Goal: Task Accomplishment & Management: Use online tool/utility

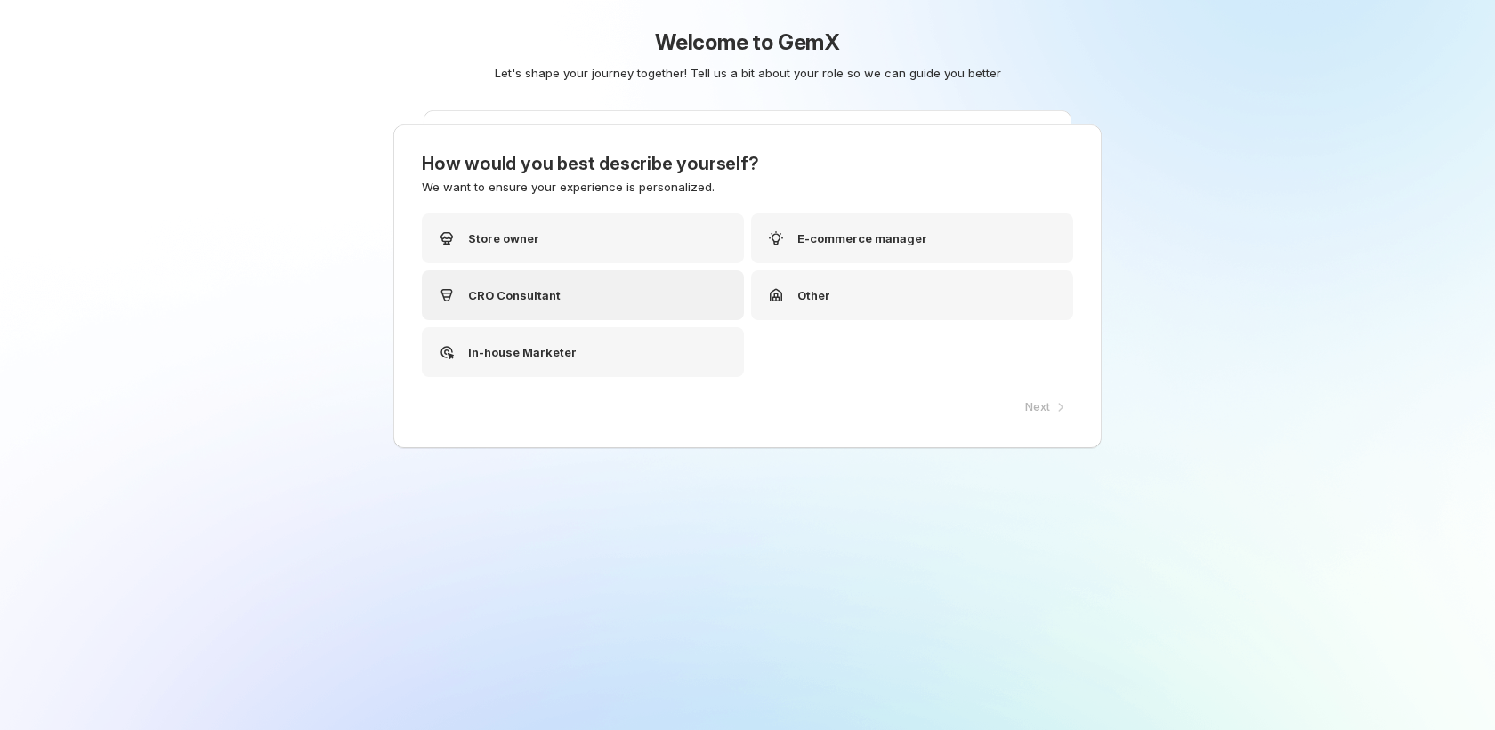
click at [473, 294] on p "CRO Consultant" at bounding box center [514, 295] width 93 height 18
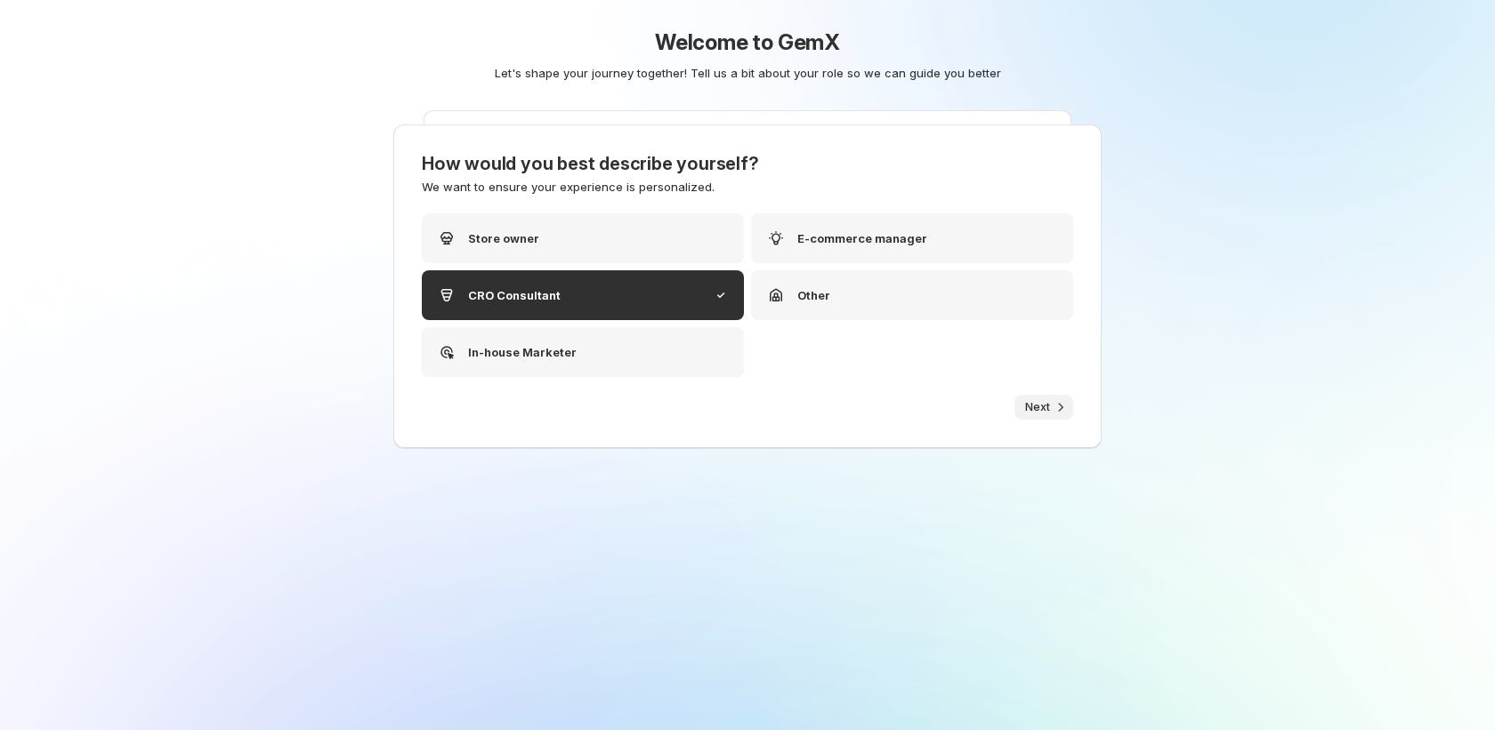
click at [1052, 404] on icon "button" at bounding box center [1061, 408] width 18 height 18
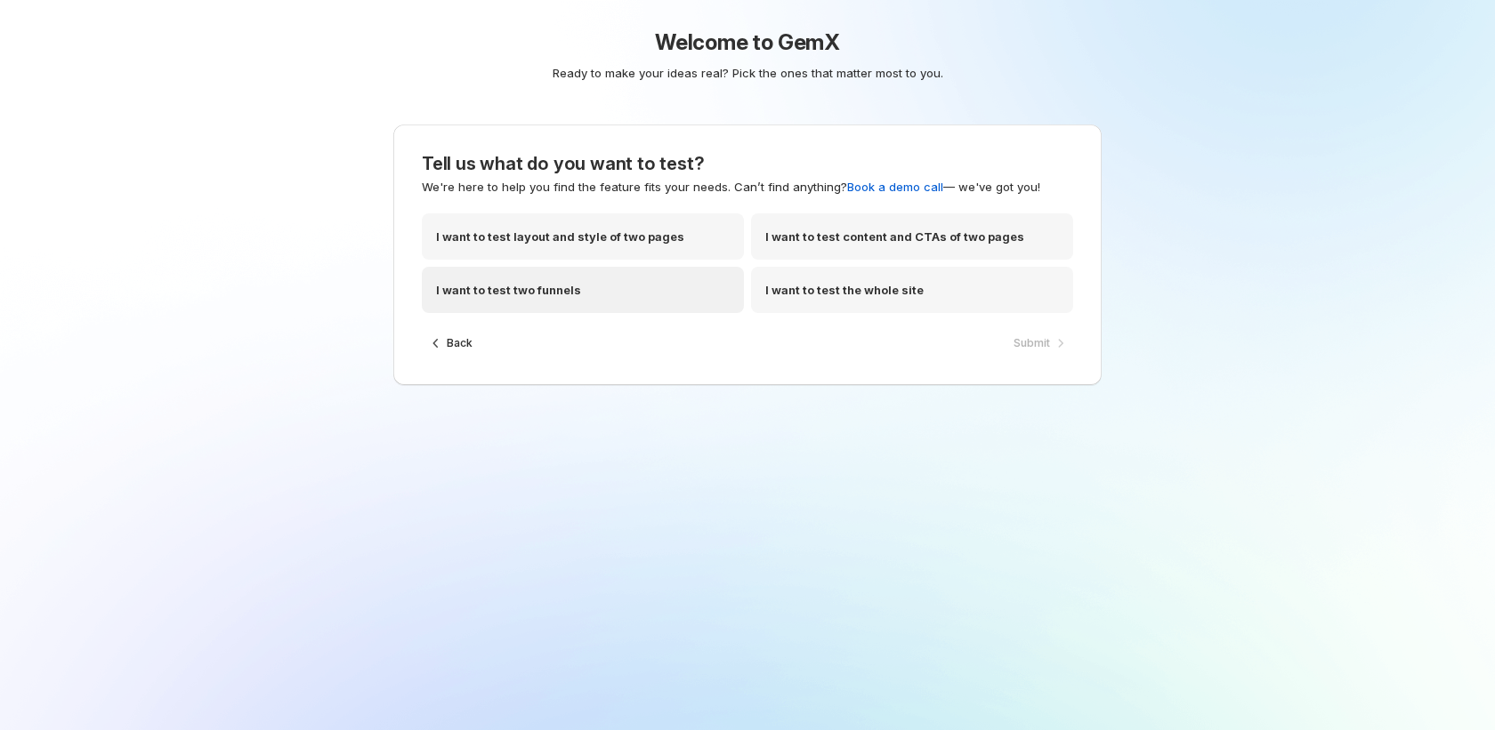
click at [718, 301] on div "I want to test two funnels" at bounding box center [583, 290] width 322 height 46
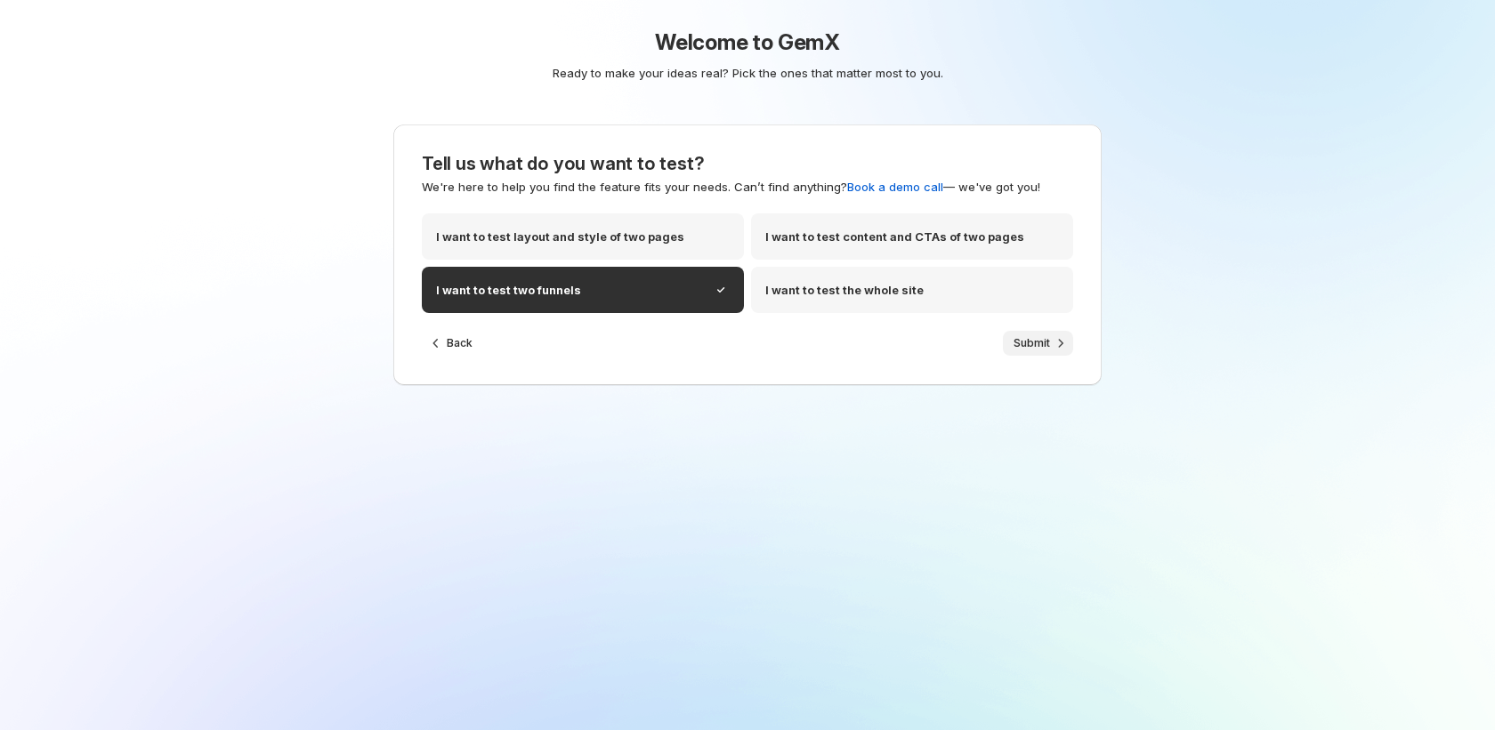
click at [1042, 348] on span "Submit" at bounding box center [1031, 343] width 36 height 14
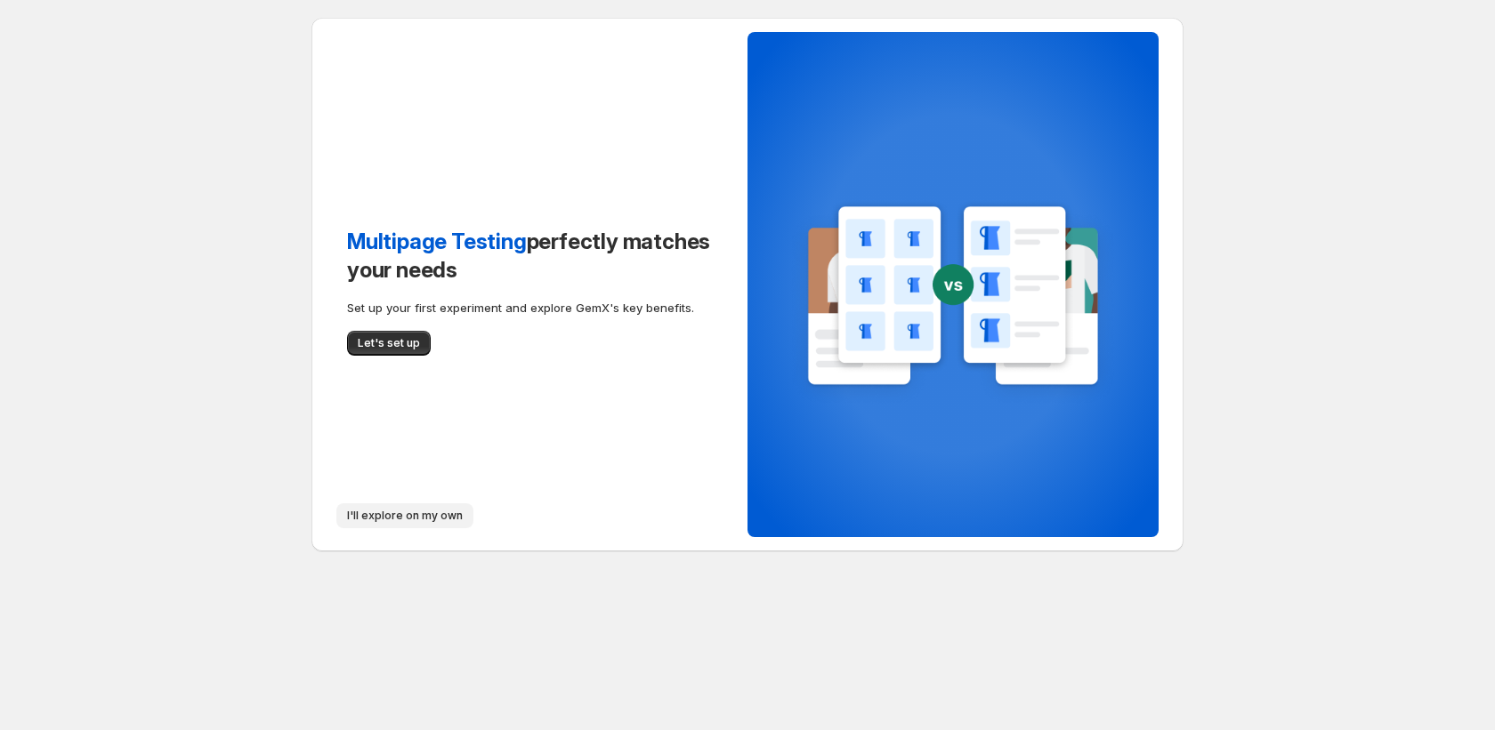
click at [392, 518] on span "I'll explore on my own" at bounding box center [405, 516] width 116 height 14
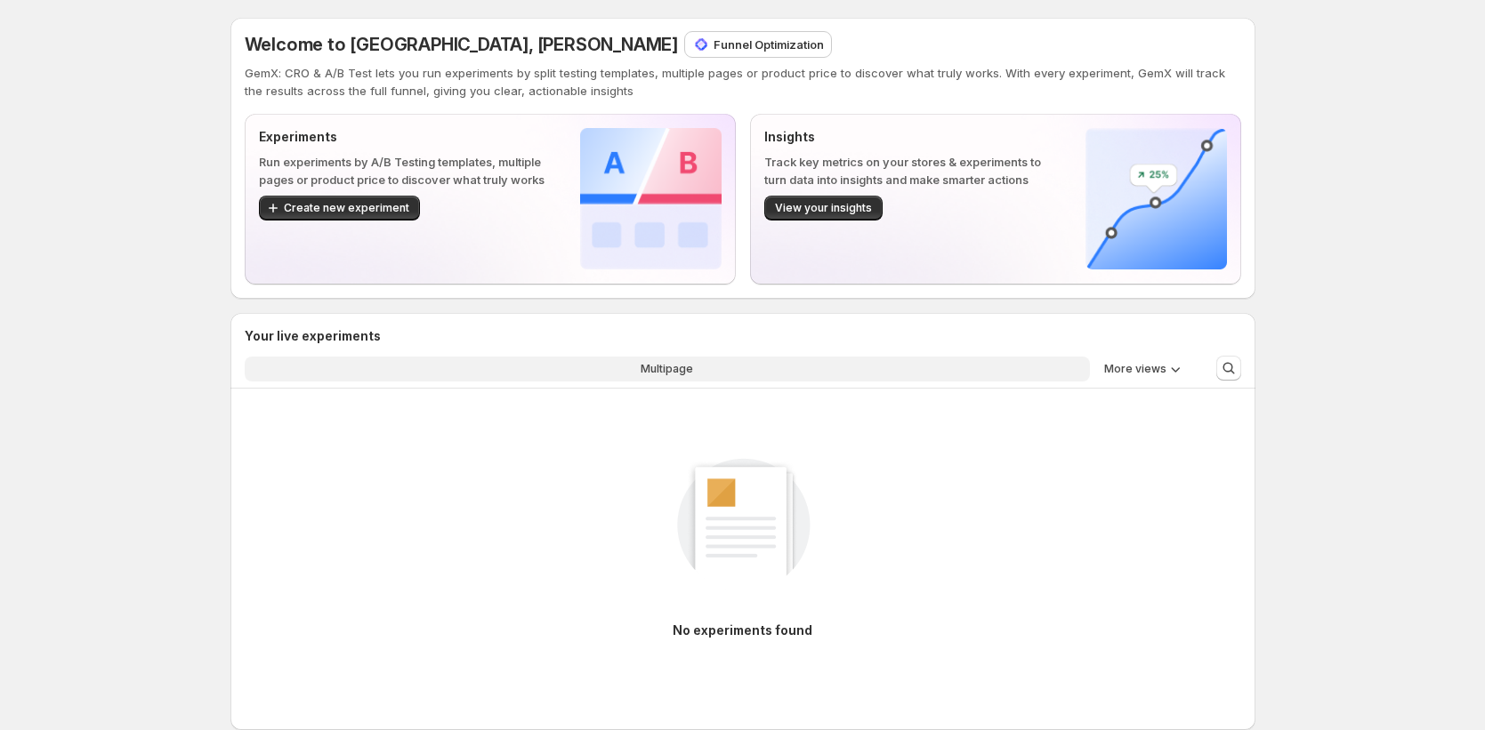
click at [661, 365] on span "Multipage" at bounding box center [667, 369] width 52 height 14
click at [1182, 370] on icon "More views" at bounding box center [1175, 369] width 18 height 18
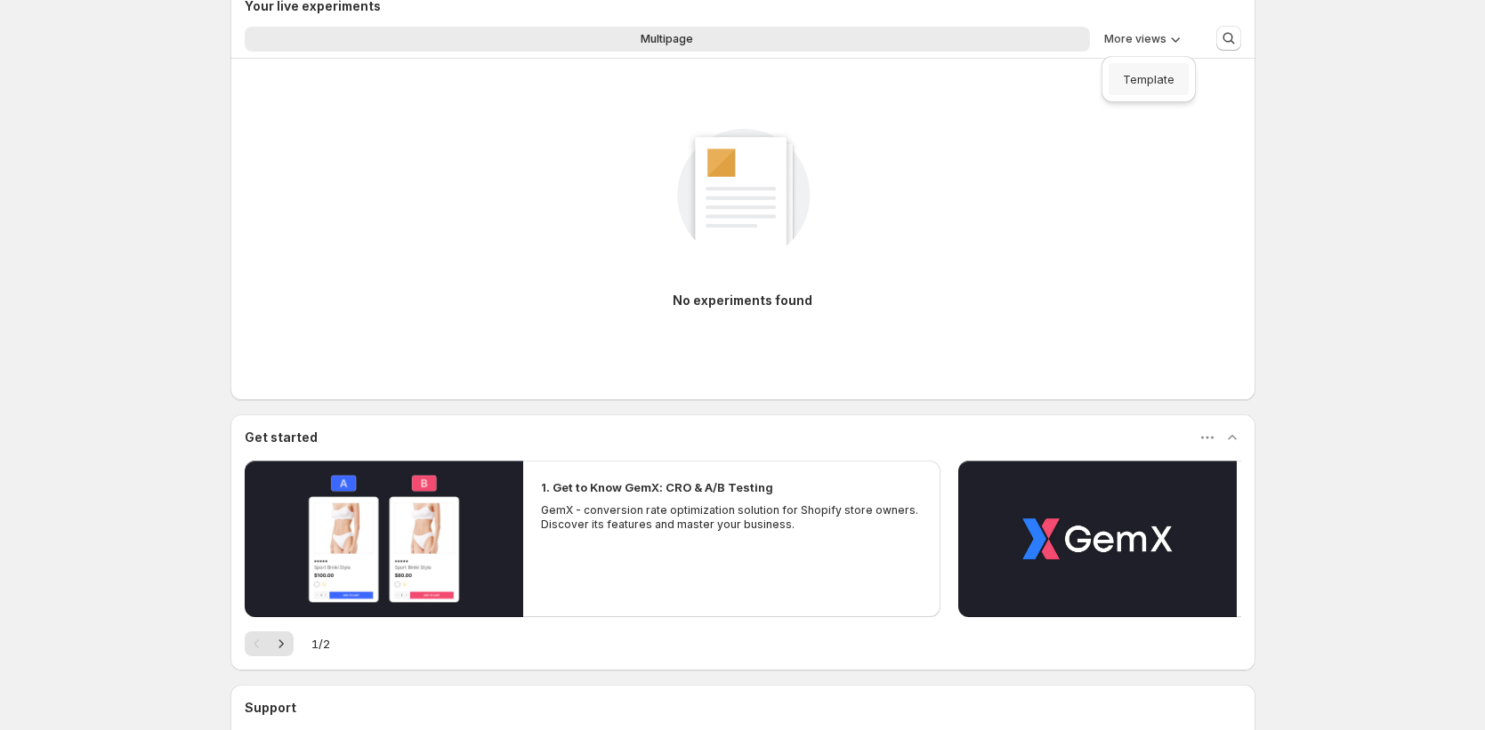
click at [1157, 92] on button "Template" at bounding box center [1148, 79] width 80 height 32
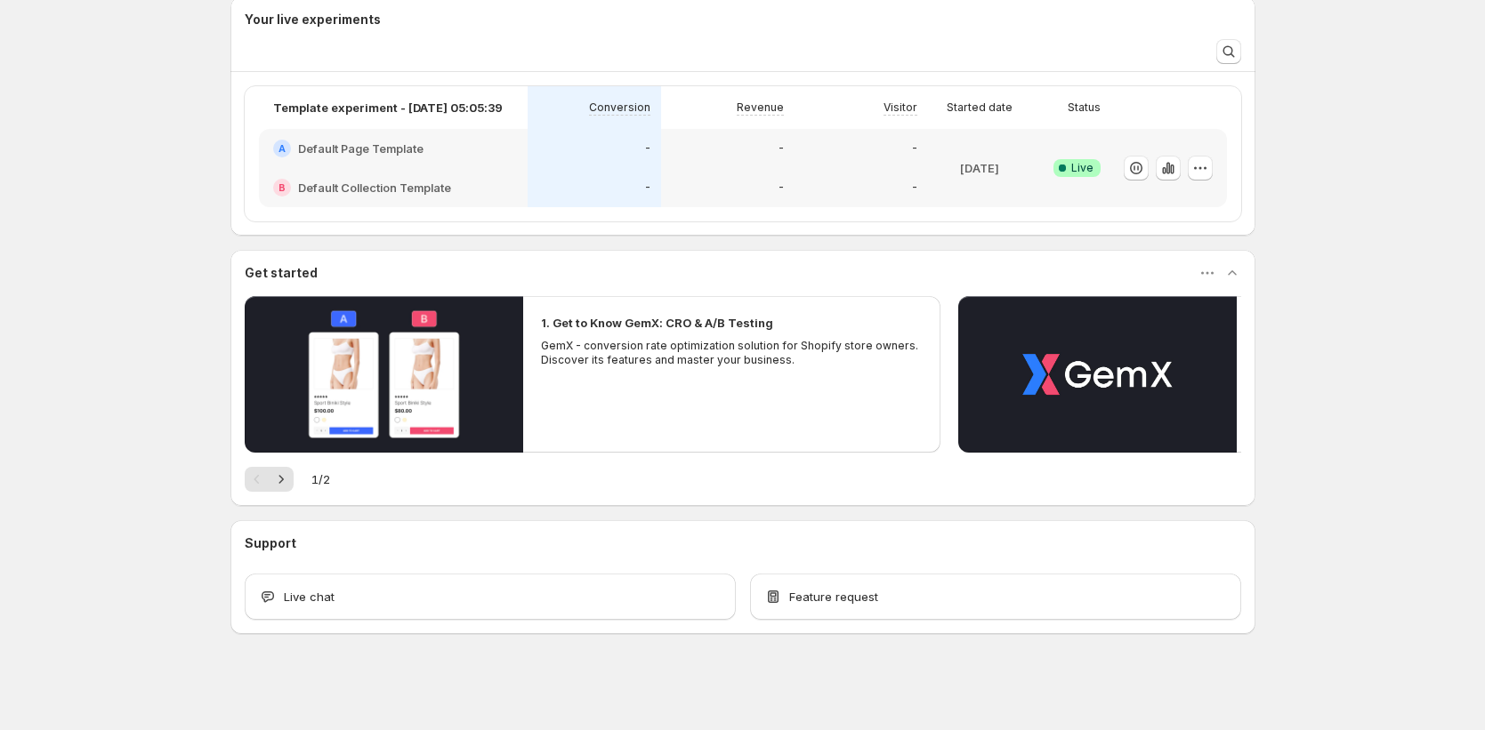
scroll to position [152, 0]
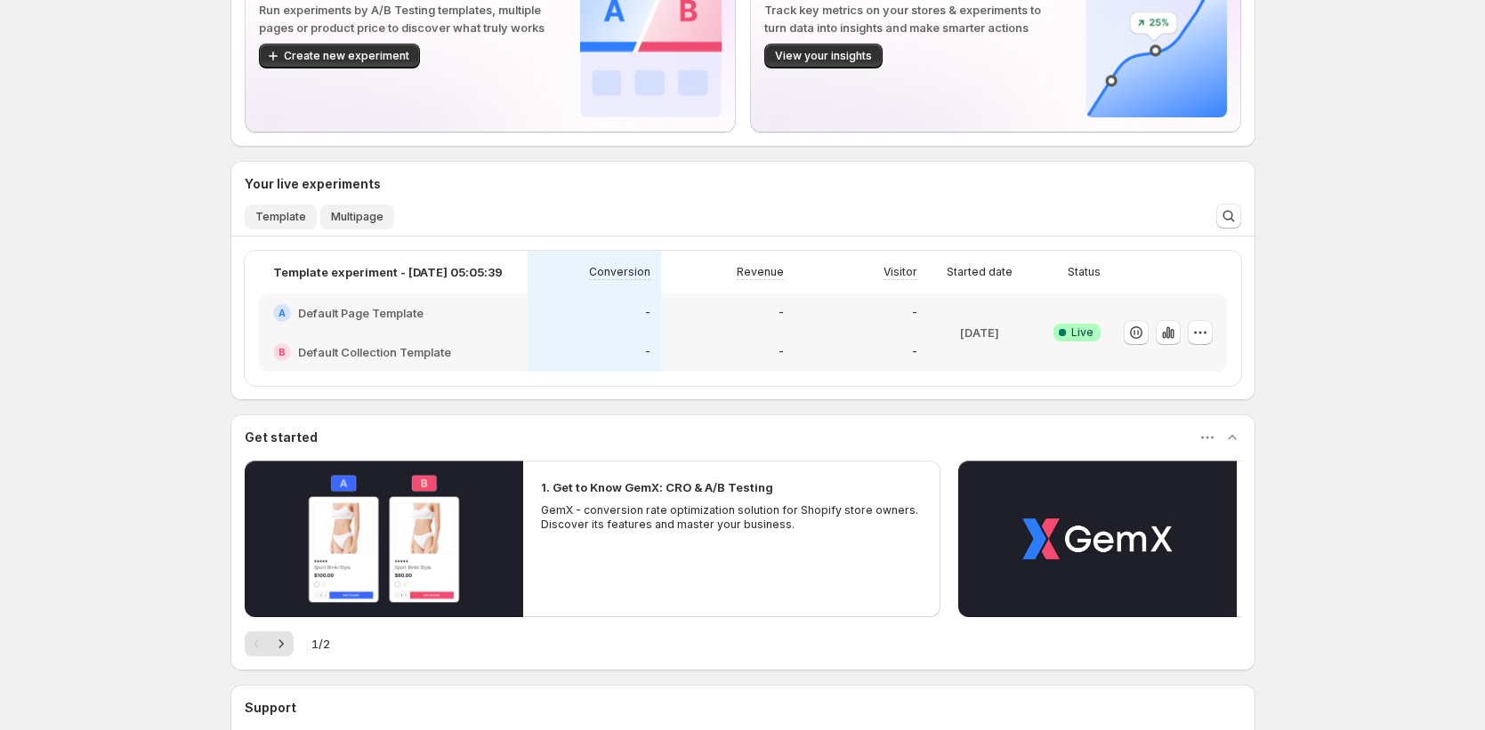
click at [391, 226] on button "Multipage" at bounding box center [357, 217] width 74 height 25
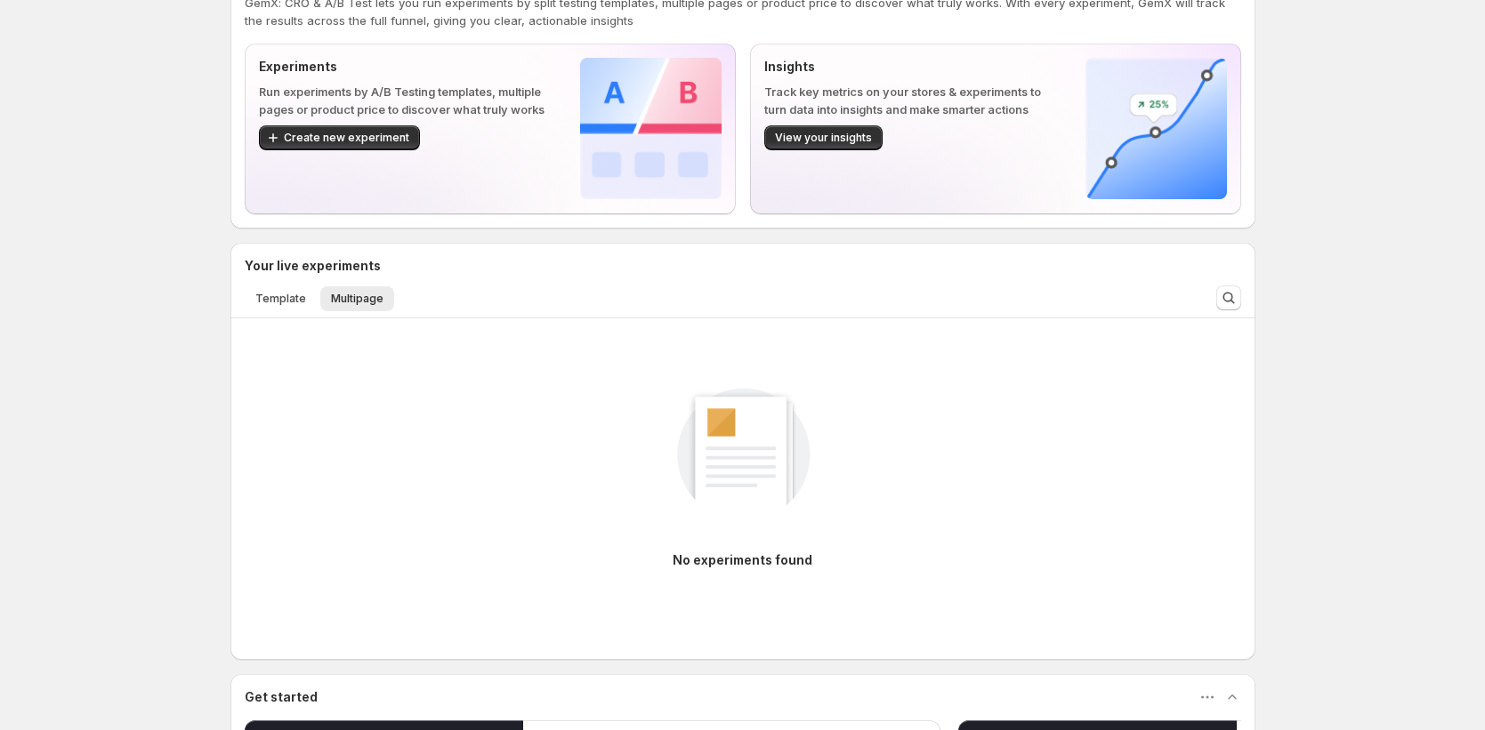
scroll to position [276, 0]
